Goal: Task Accomplishment & Management: Complete application form

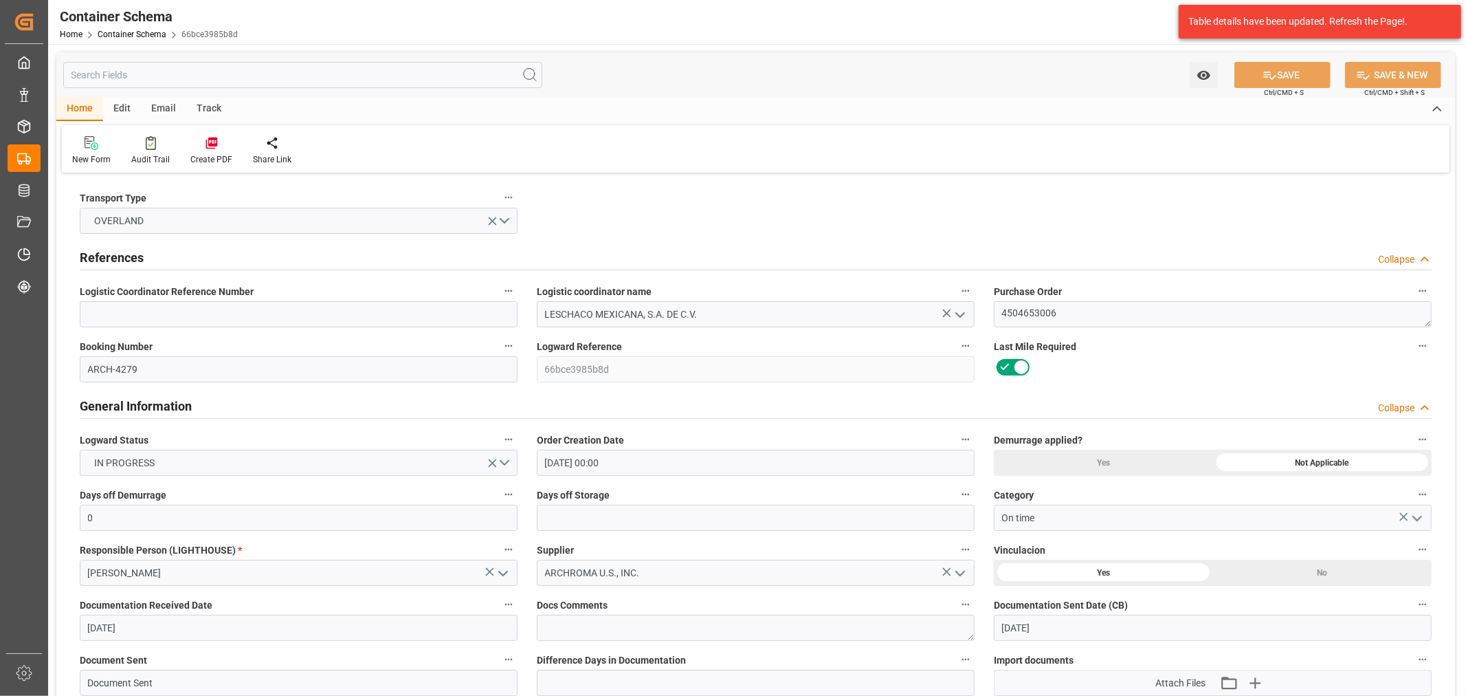
scroll to position [1298, 0]
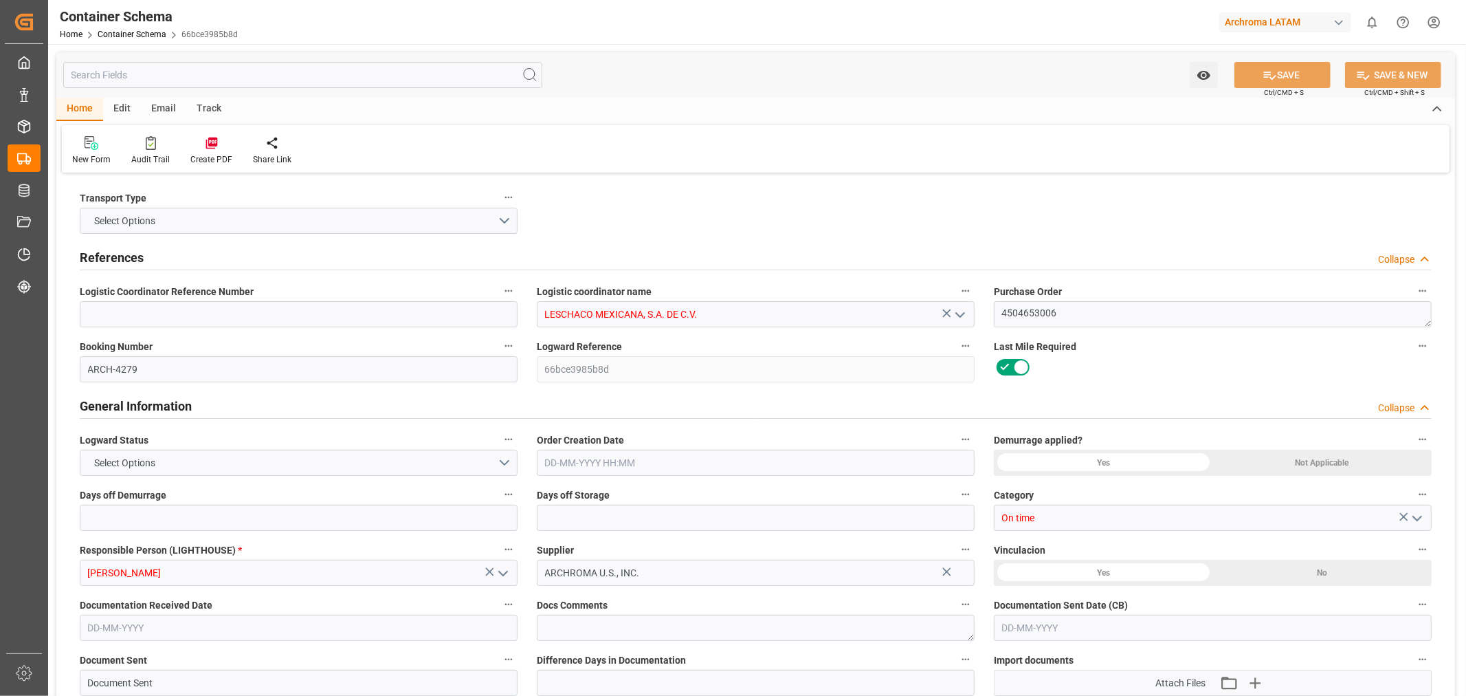
type input "0"
type input "1"
type input "17"
type input "18020"
type input "19006"
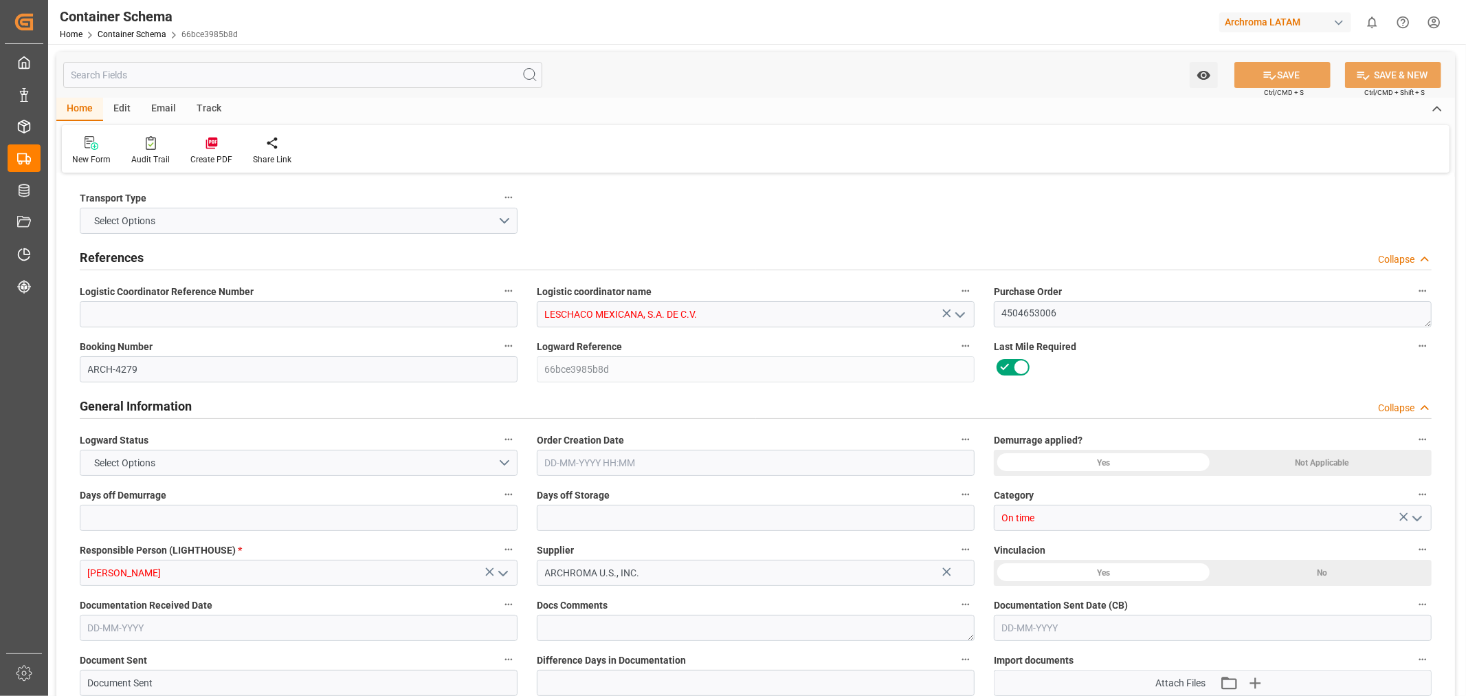
type input "USLRD"
type input "MXNLD"
type input "[DATE] 00:00"
type input "[DATE]"
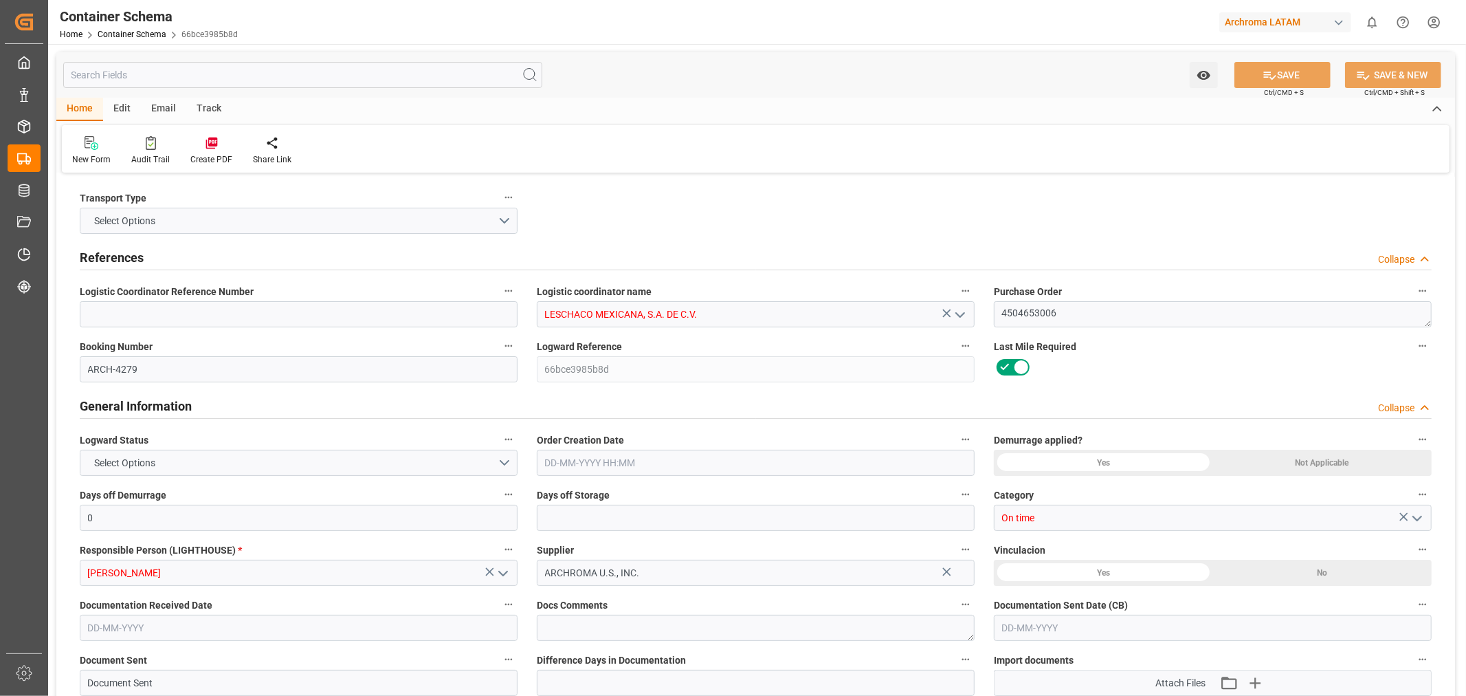
type input "[DATE] 00:00"
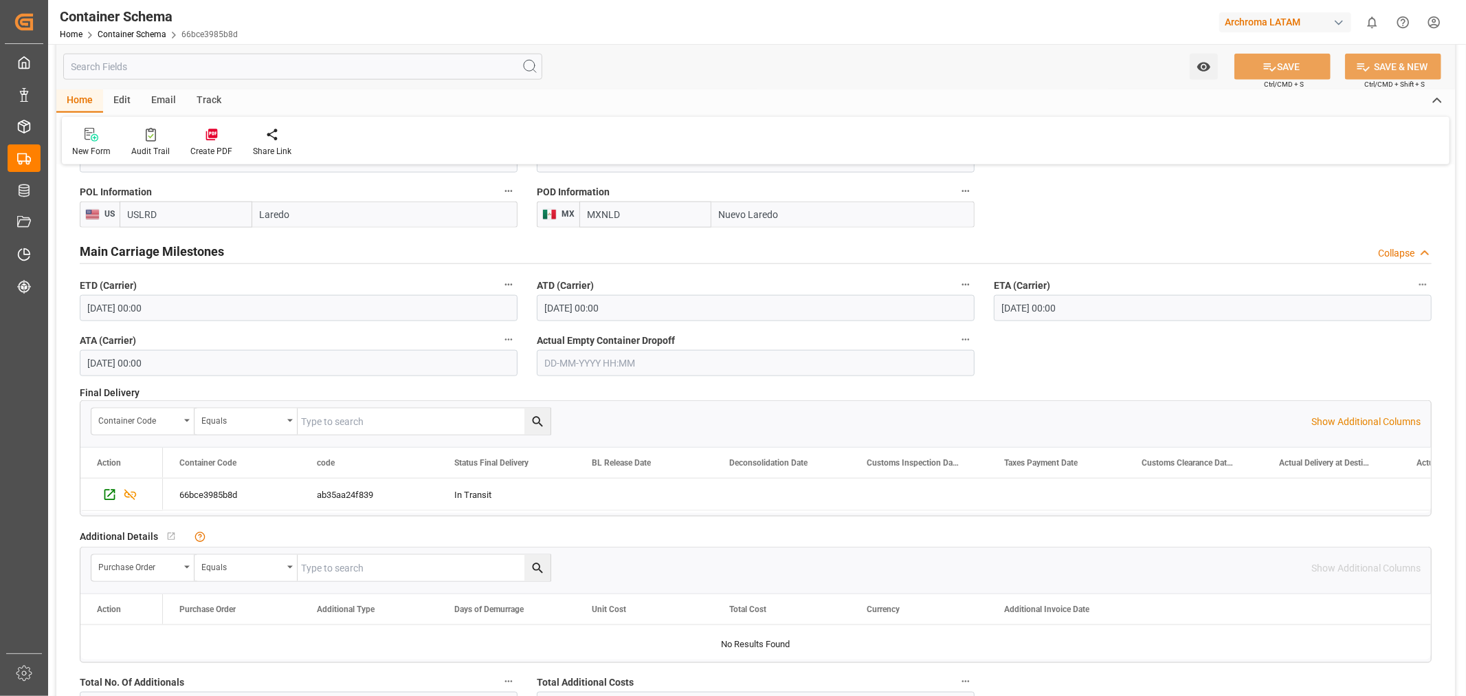
scroll to position [1451, 0]
